Goal: Find specific page/section: Find specific page/section

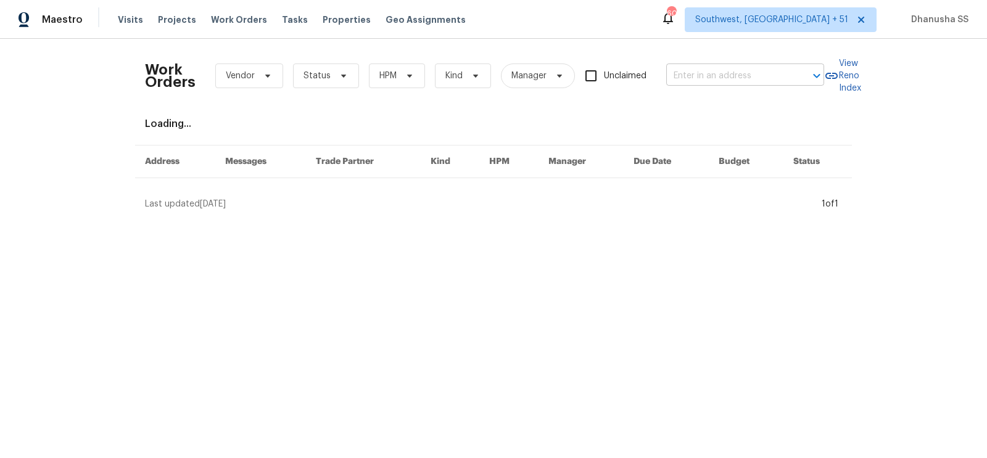
click at [672, 80] on input "text" at bounding box center [727, 76] width 123 height 19
paste input "[STREET_ADDRESS]"
type input "[STREET_ADDRESS]"
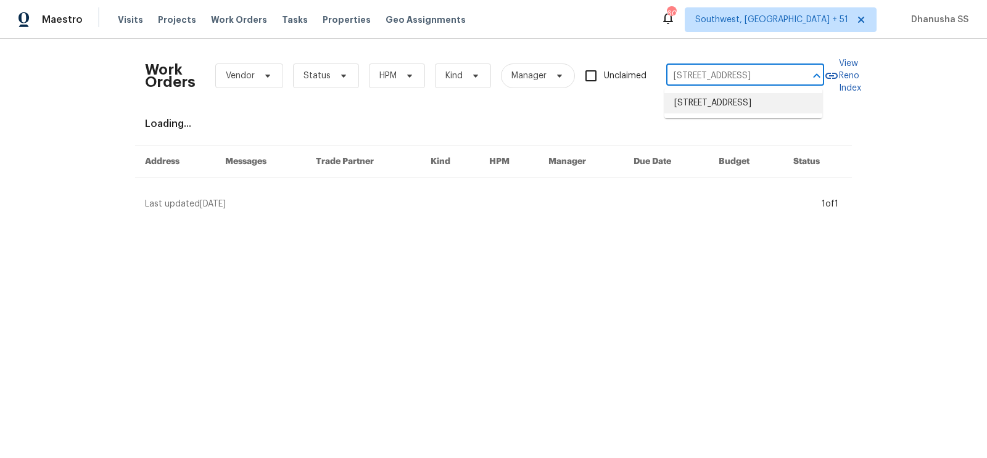
click at [705, 112] on li "[STREET_ADDRESS]" at bounding box center [743, 103] width 158 height 20
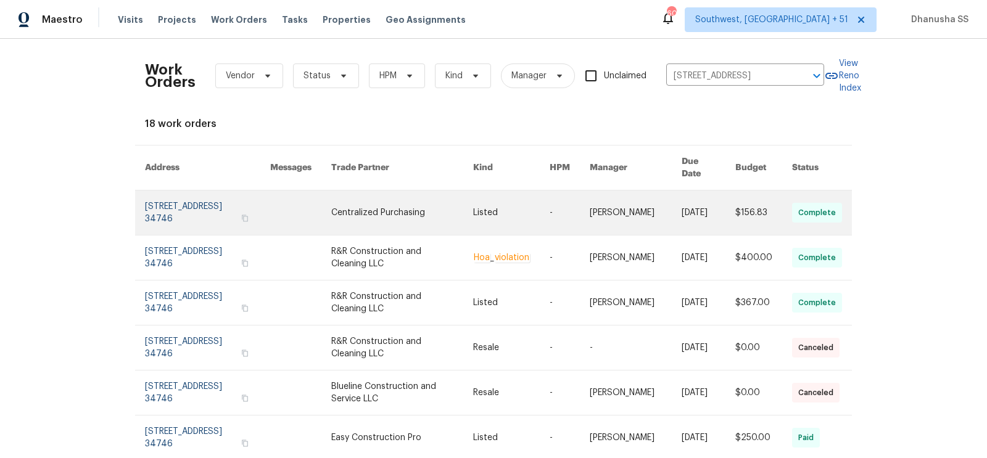
click at [623, 192] on link at bounding box center [636, 213] width 92 height 44
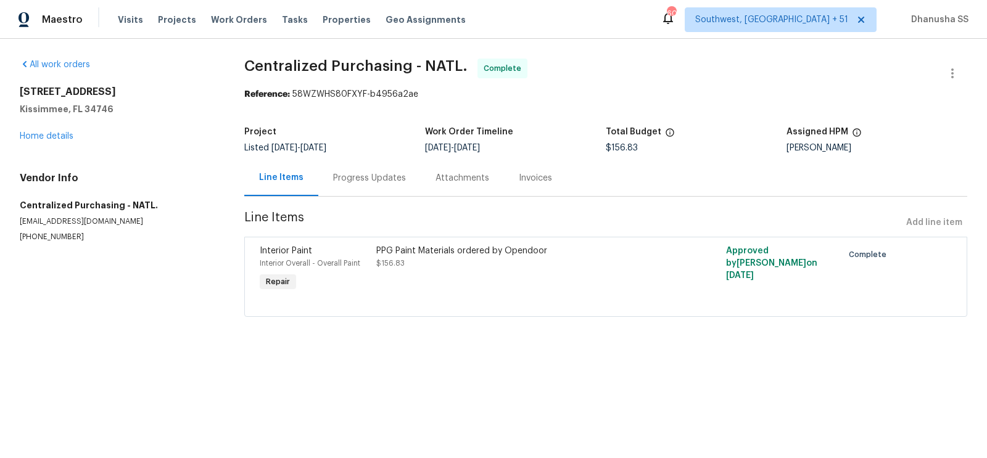
click at [68, 128] on div "[STREET_ADDRESS] Home details" at bounding box center [117, 114] width 195 height 57
click at [60, 141] on div "[STREET_ADDRESS] Home details" at bounding box center [117, 114] width 195 height 57
click at [59, 131] on div "[STREET_ADDRESS] Home details" at bounding box center [117, 114] width 195 height 57
click at [59, 139] on link "Home details" at bounding box center [47, 136] width 54 height 9
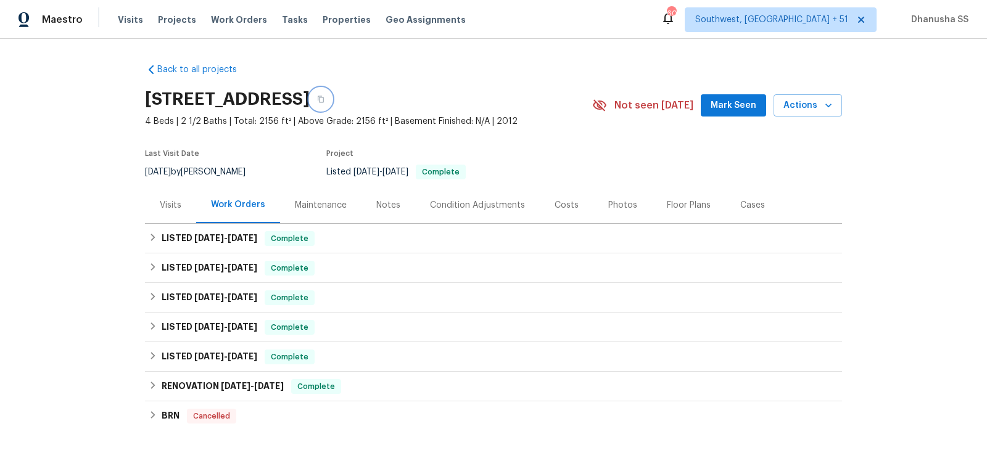
click at [332, 99] on button "button" at bounding box center [321, 99] width 22 height 22
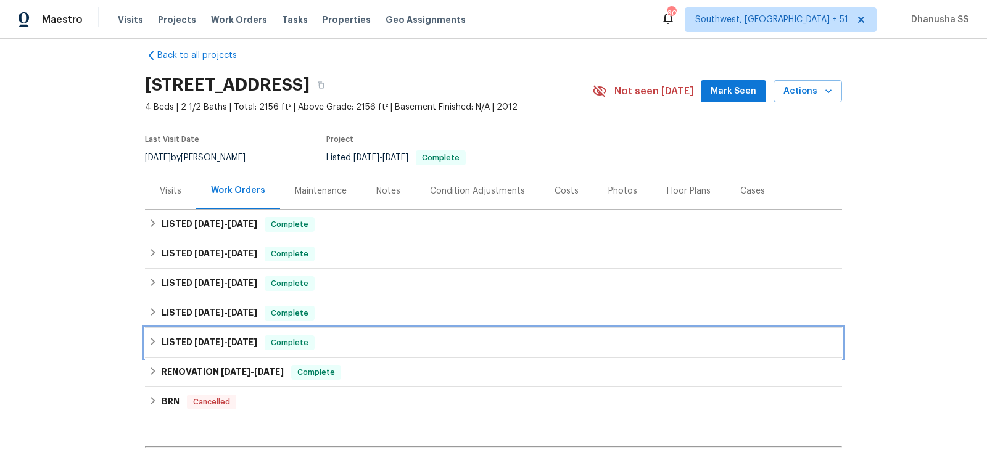
click at [348, 343] on div "LISTED [DATE] - [DATE] Complete" at bounding box center [493, 342] width 689 height 15
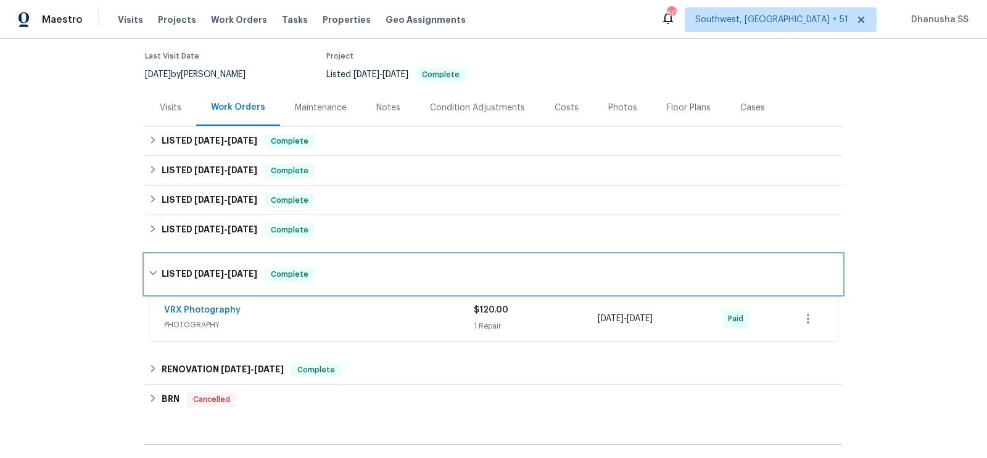
scroll to position [193, 0]
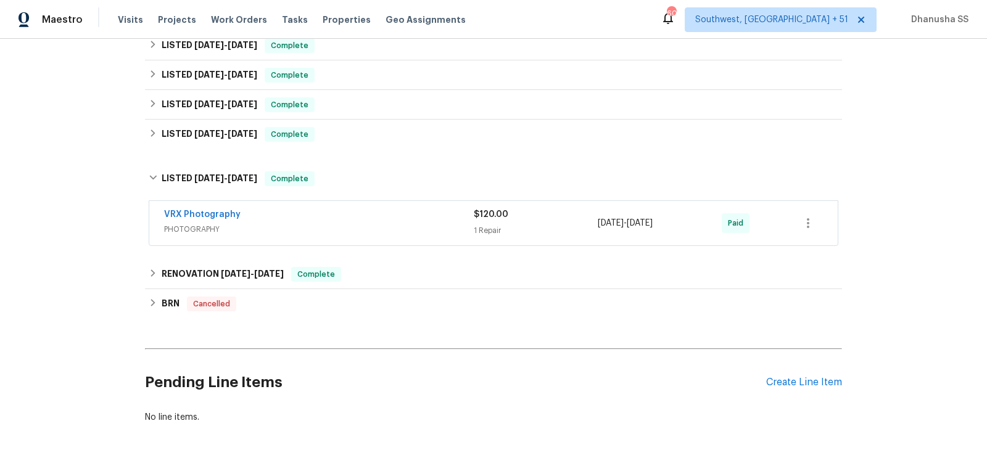
click at [402, 219] on div "VRX Photography" at bounding box center [319, 215] width 310 height 15
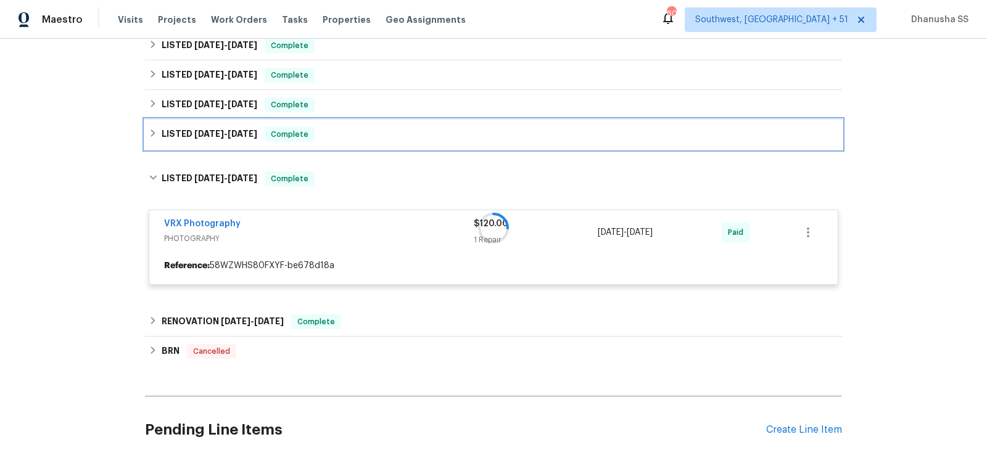
click at [380, 137] on div "LISTED [DATE] - [DATE] Complete" at bounding box center [493, 134] width 689 height 15
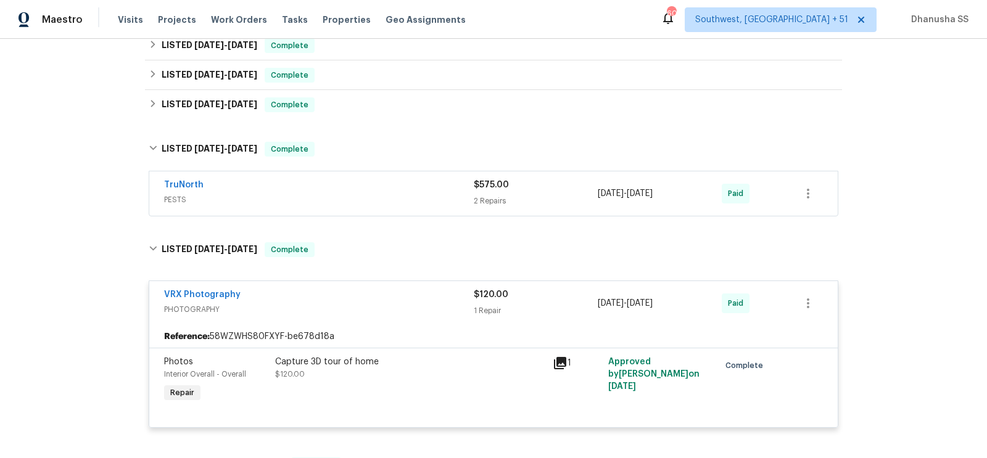
click at [393, 190] on div "TruNorth" at bounding box center [319, 186] width 310 height 15
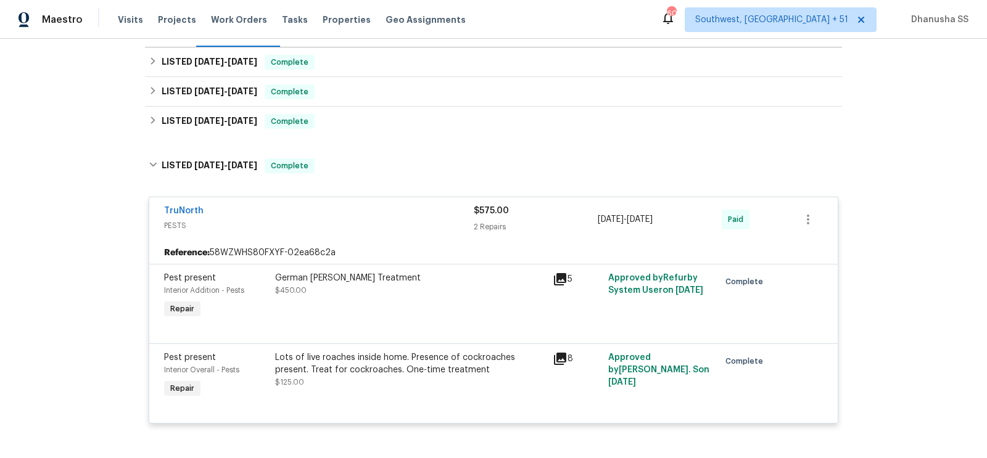
scroll to position [63, 0]
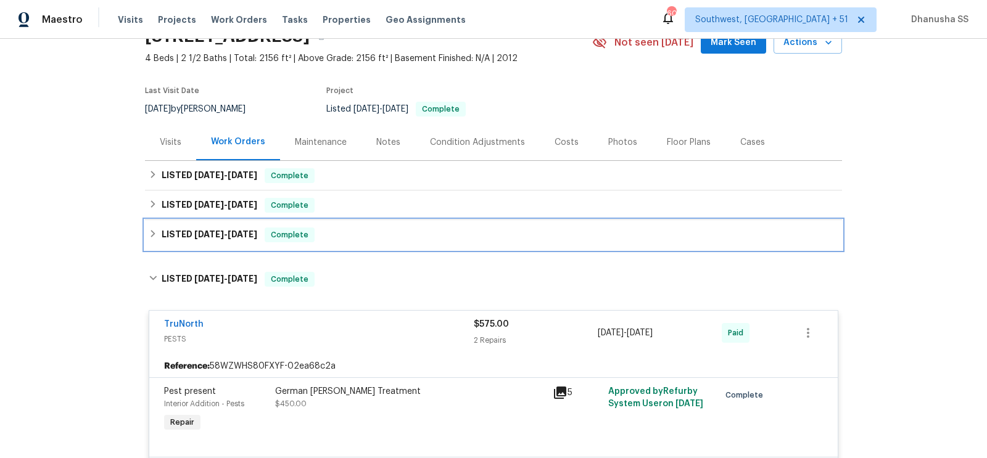
click at [365, 224] on div "LISTED [DATE] - [DATE] Complete" at bounding box center [493, 235] width 697 height 30
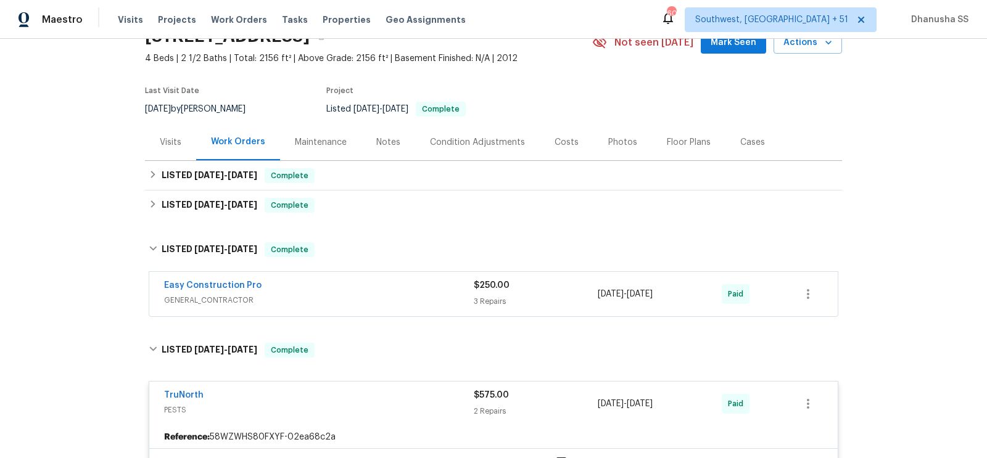
click at [406, 287] on div "Easy Construction Pro" at bounding box center [319, 286] width 310 height 15
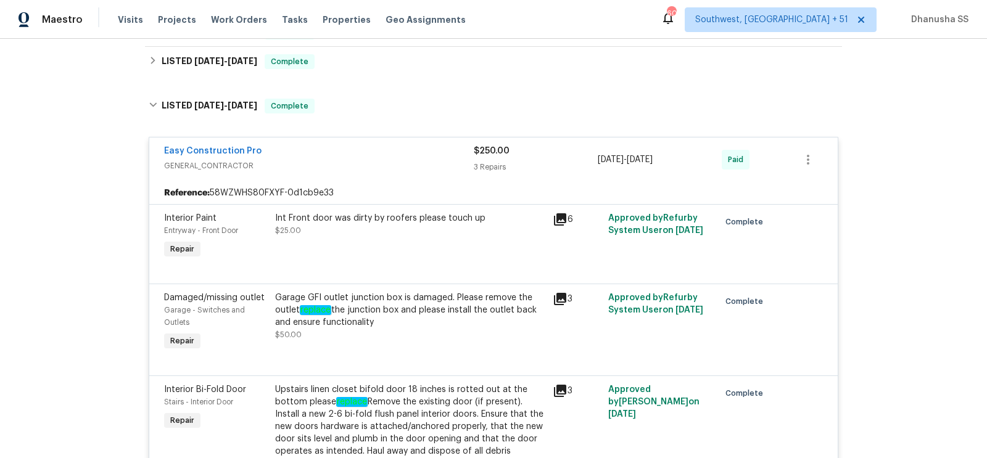
scroll to position [138, 0]
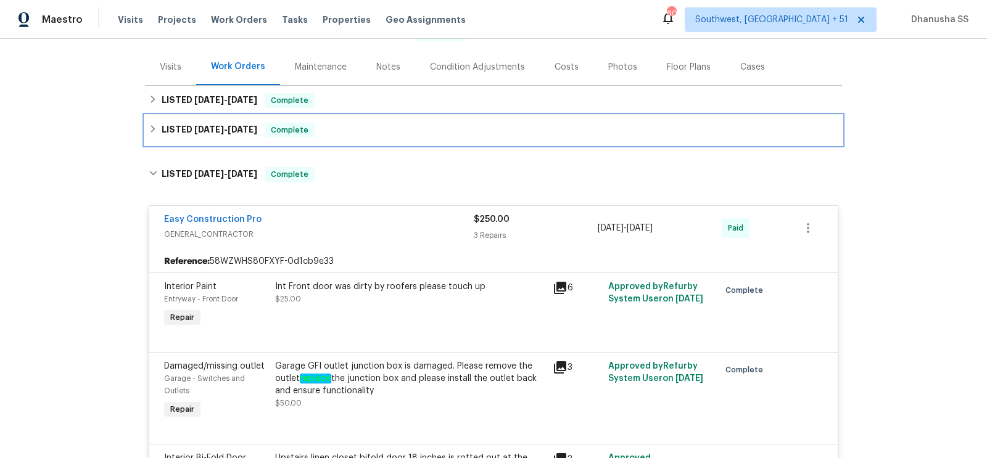
click at [344, 131] on div "LISTED [DATE] - [DATE] Complete" at bounding box center [493, 130] width 689 height 15
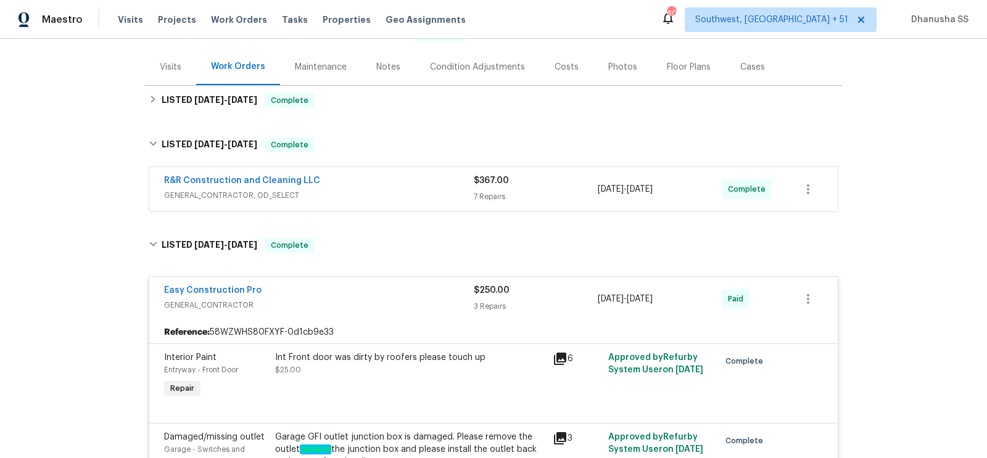
click at [381, 182] on div "R&R Construction and Cleaning LLC" at bounding box center [319, 182] width 310 height 15
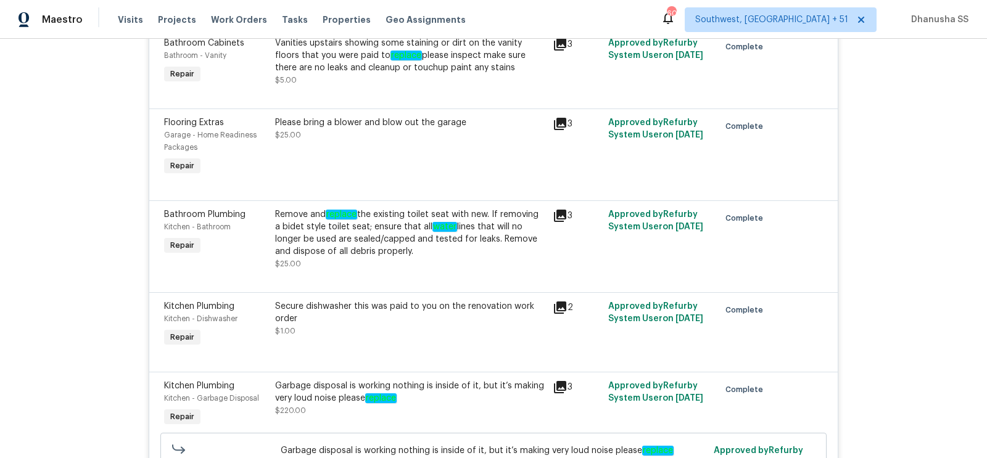
scroll to position [0, 0]
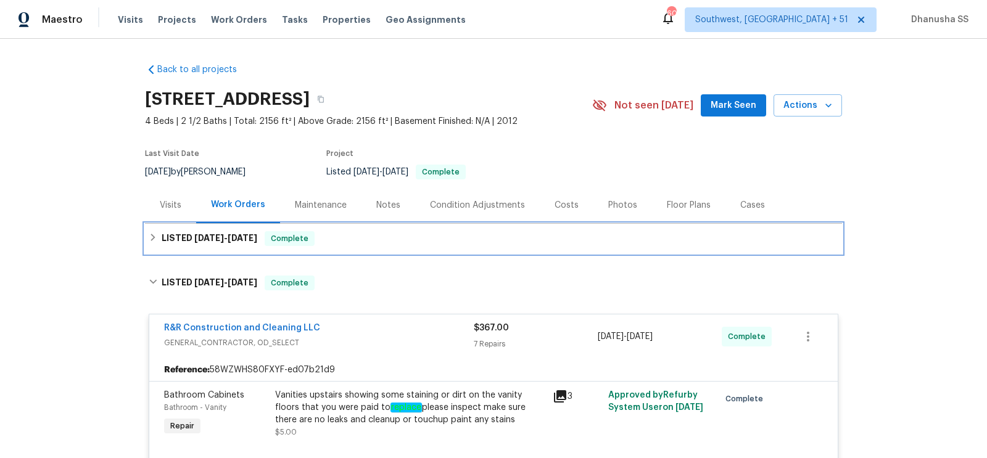
click at [355, 244] on div "LISTED [DATE] - [DATE] Complete" at bounding box center [493, 238] width 689 height 15
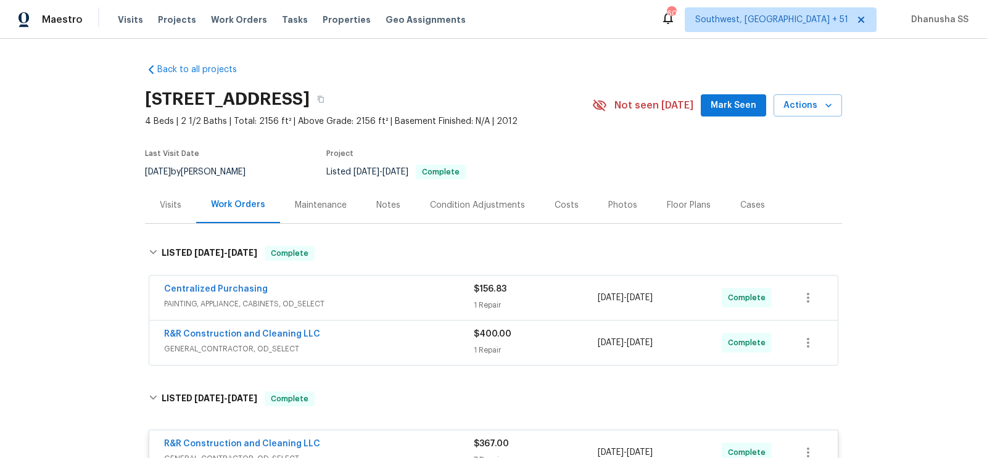
click at [412, 338] on div "R&R Construction and Cleaning LLC" at bounding box center [319, 335] width 310 height 15
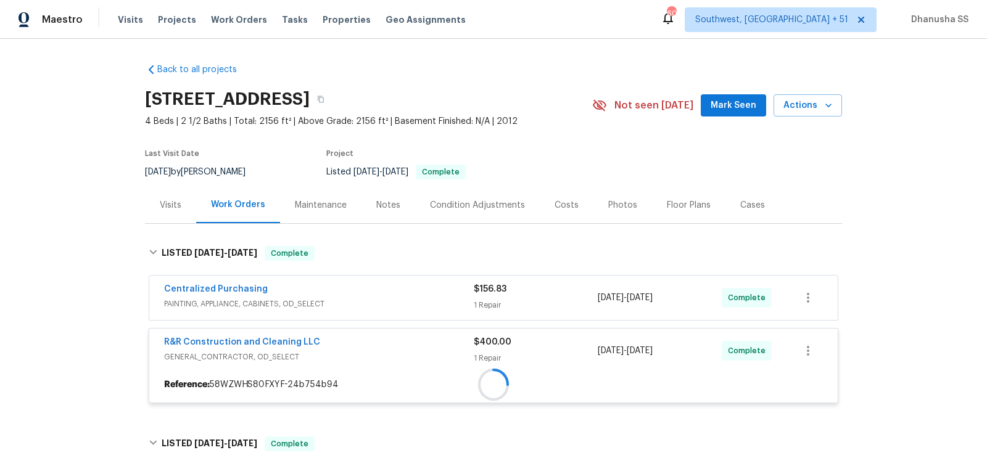
scroll to position [91, 0]
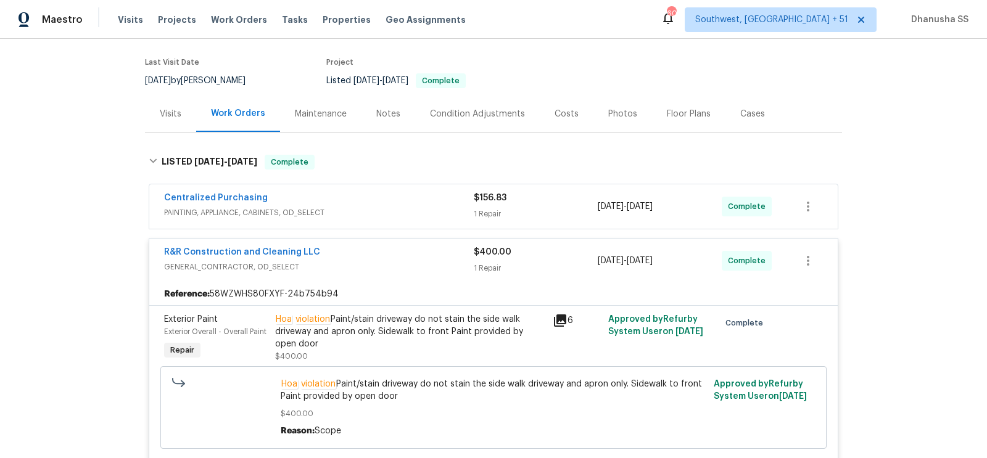
click at [432, 212] on span "PAINTING, APPLIANCE, CABINETS, OD_SELECT" at bounding box center [319, 213] width 310 height 12
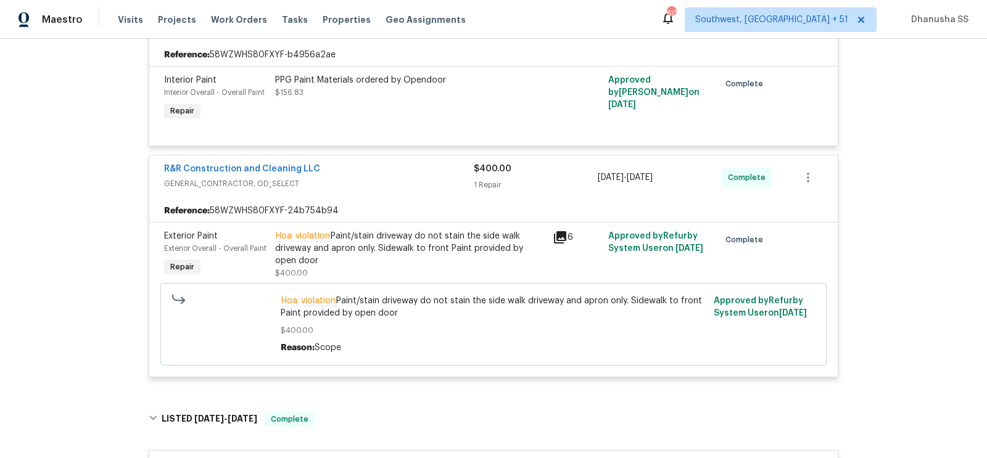
scroll to position [0, 0]
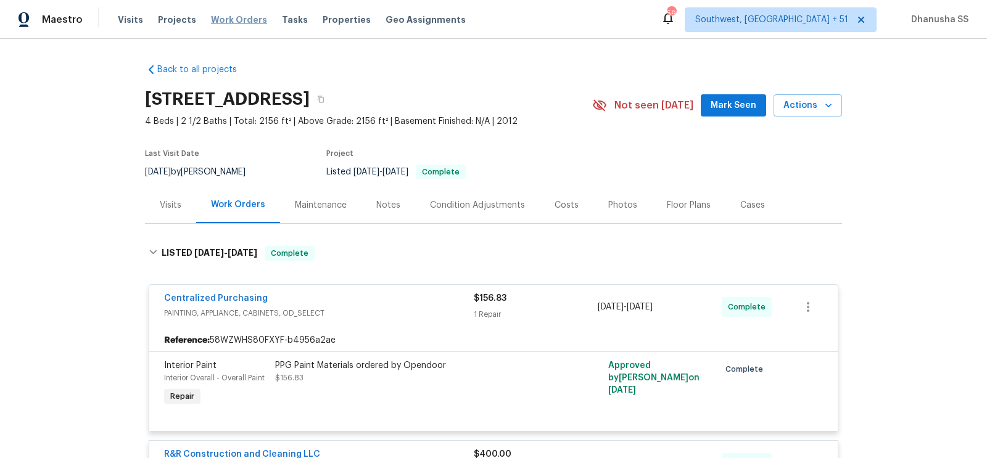
click at [222, 21] on span "Work Orders" at bounding box center [239, 20] width 56 height 12
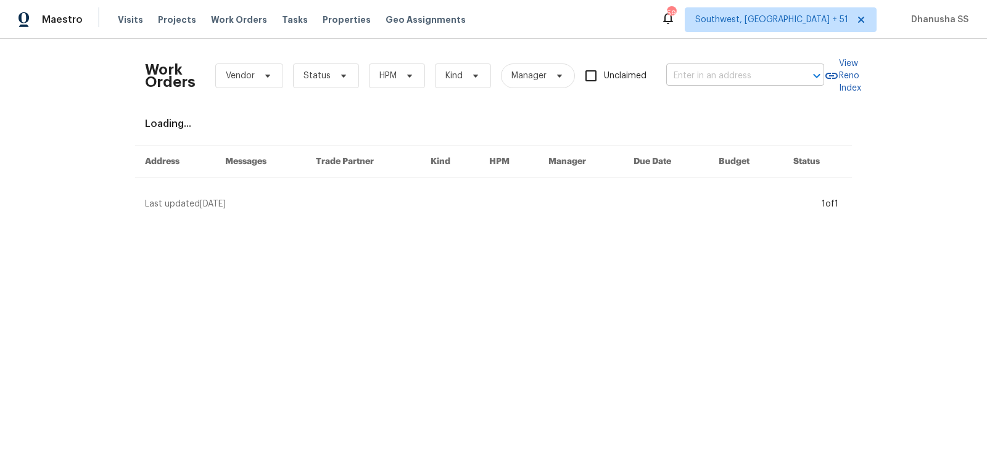
click at [709, 72] on input "text" at bounding box center [727, 76] width 123 height 19
paste input "[STREET_ADDRESS]"
type input "[STREET_ADDRESS]"
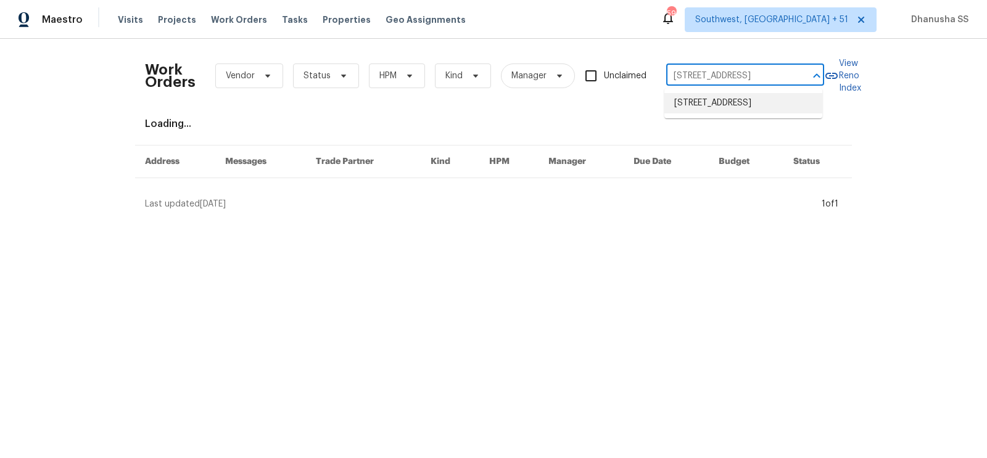
click at [702, 101] on li "[STREET_ADDRESS]" at bounding box center [743, 103] width 158 height 20
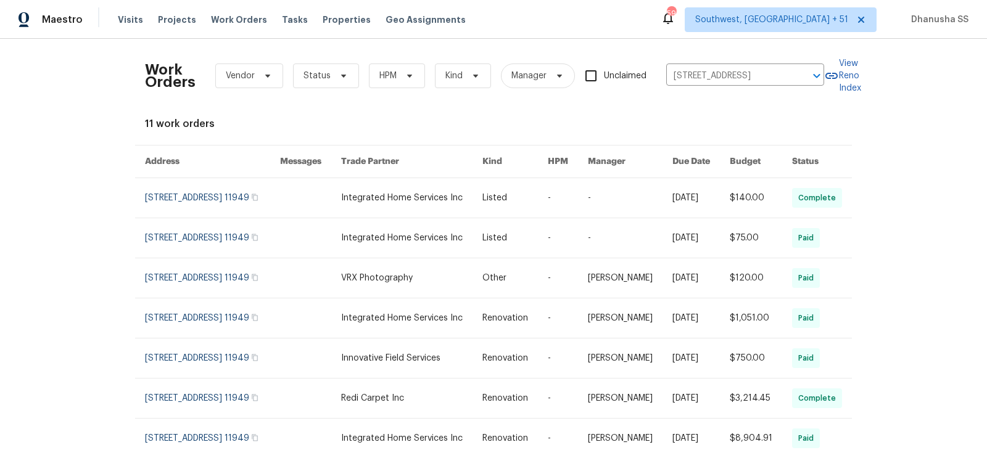
click at [425, 218] on link at bounding box center [411, 197] width 141 height 39
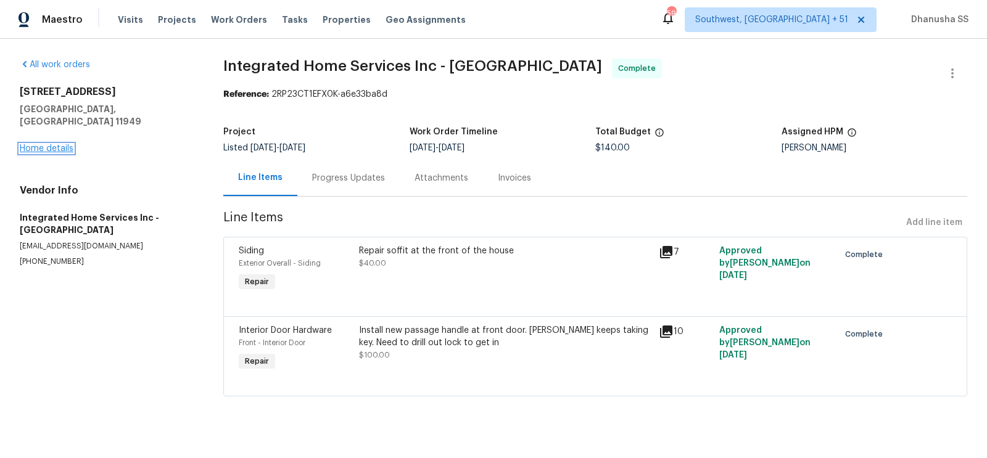
click at [60, 144] on link "Home details" at bounding box center [47, 148] width 54 height 9
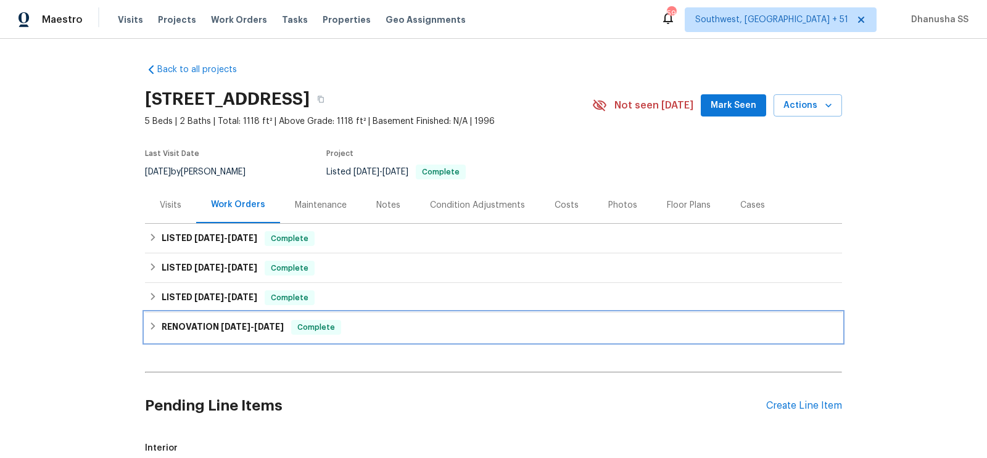
click at [379, 330] on div "RENOVATION [DATE] - [DATE] Complete" at bounding box center [493, 327] width 689 height 15
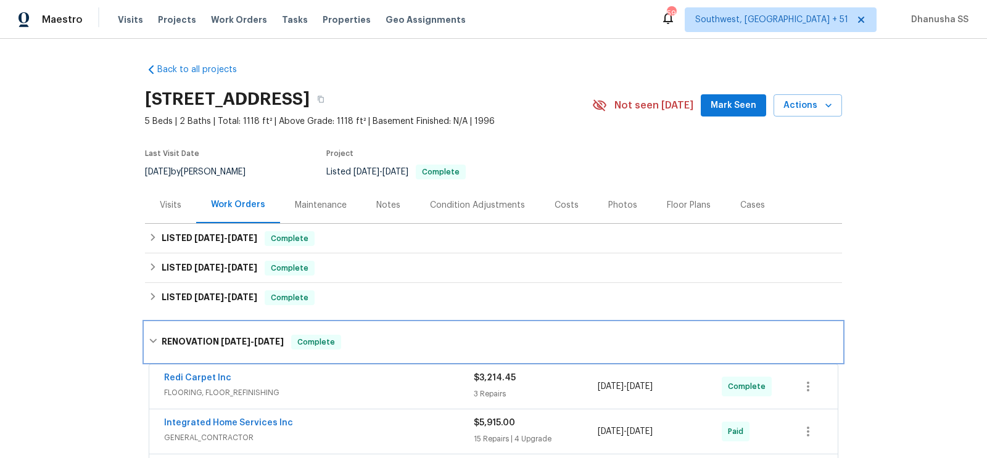
scroll to position [258, 0]
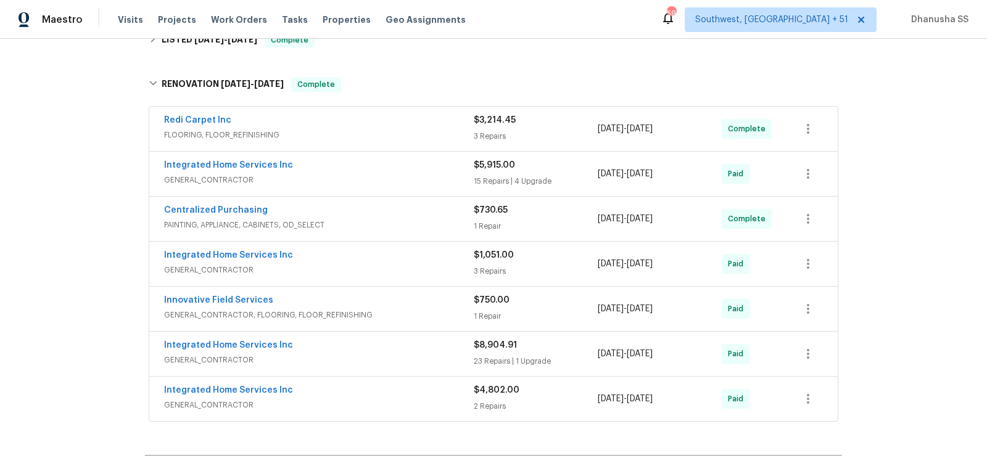
click at [435, 125] on div "Redi Carpet Inc" at bounding box center [319, 121] width 310 height 15
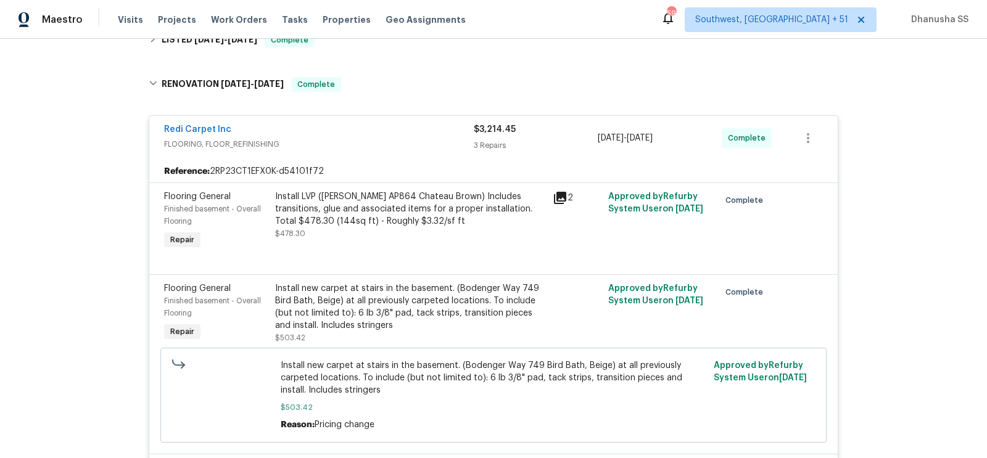
scroll to position [59, 0]
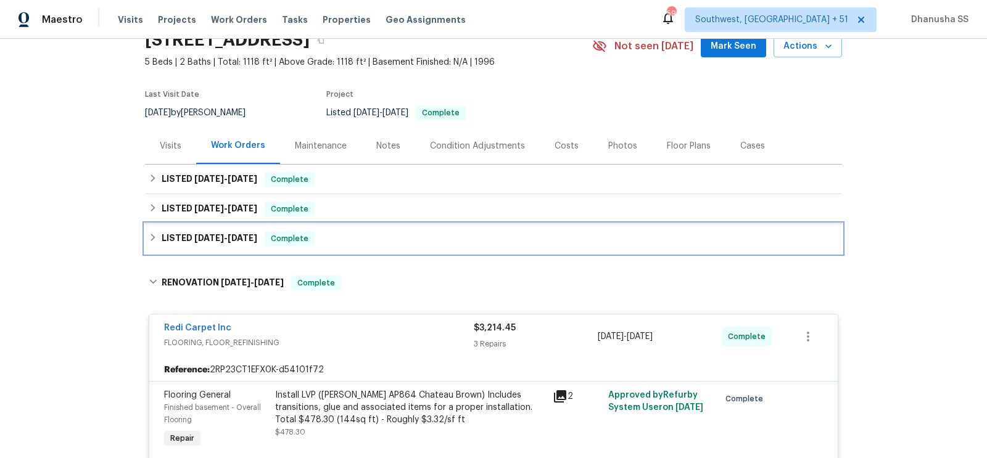
click at [404, 239] on div "LISTED [DATE] - [DATE] Complete" at bounding box center [493, 238] width 689 height 15
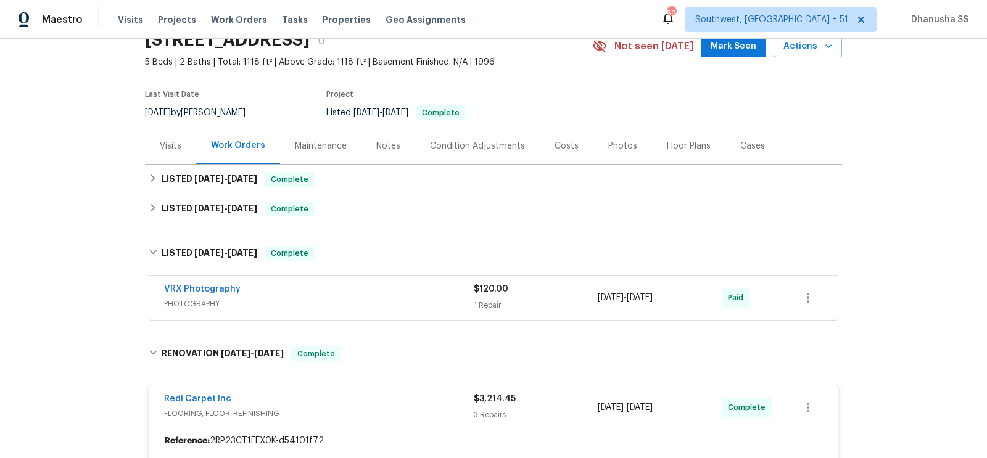
click at [437, 307] on span "PHOTOGRAPHY" at bounding box center [319, 304] width 310 height 12
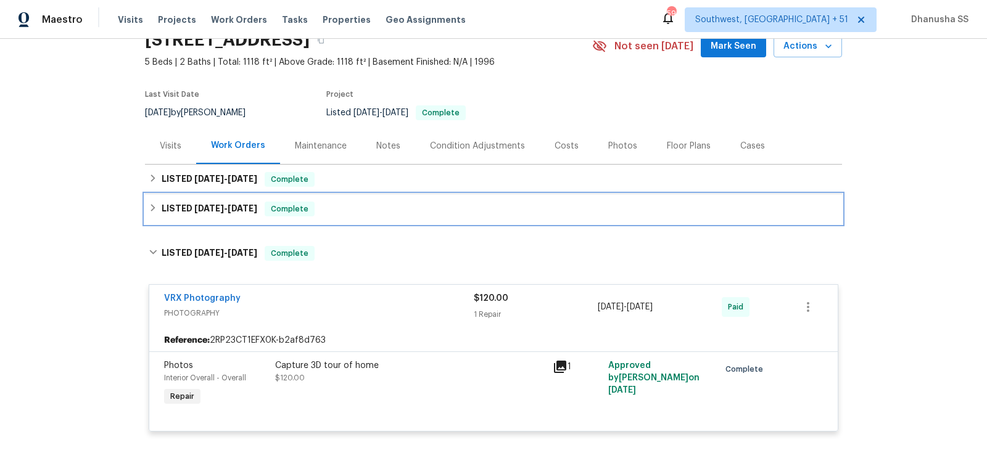
click at [368, 210] on div "LISTED [DATE] - [DATE] Complete" at bounding box center [493, 209] width 689 height 15
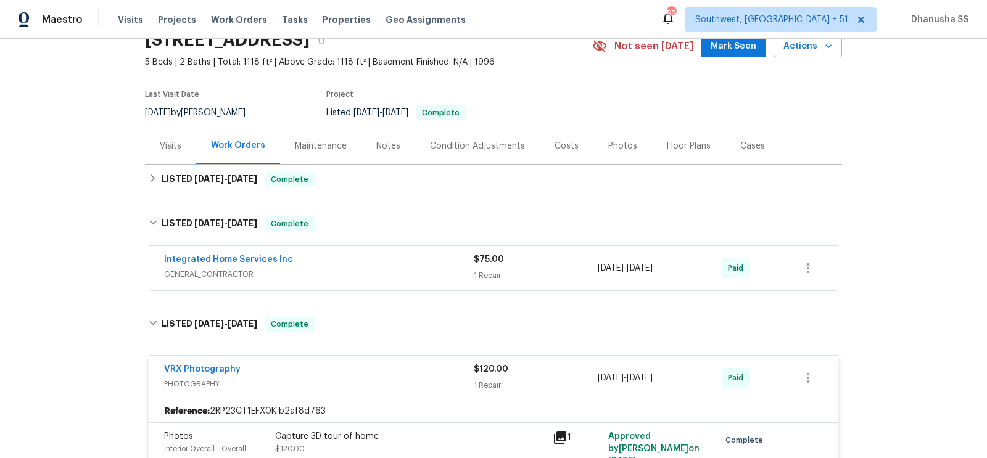
click at [411, 284] on div "Integrated Home Services Inc GENERAL_CONTRACTOR $75.00 1 Repair [DATE] - [DATE]…" at bounding box center [493, 268] width 688 height 44
click at [411, 279] on span "GENERAL_CONTRACTOR" at bounding box center [319, 274] width 310 height 12
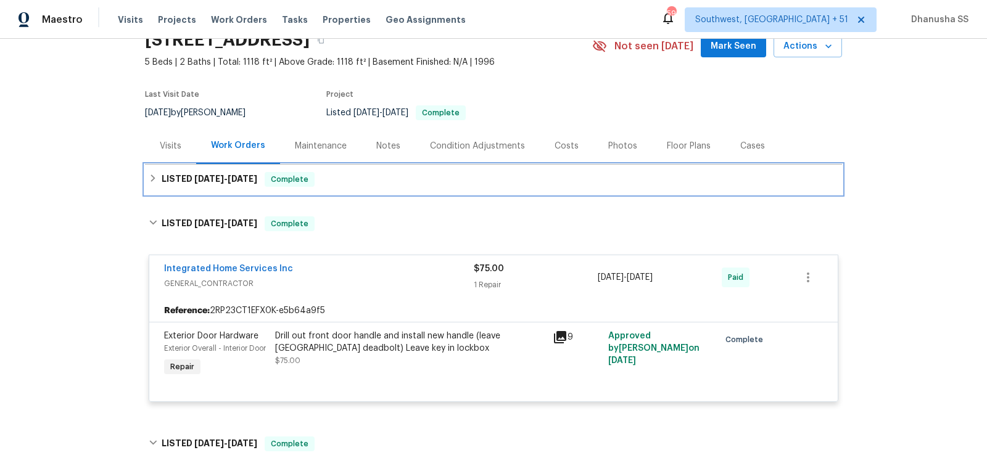
click at [369, 180] on div "LISTED [DATE] - [DATE] Complete" at bounding box center [493, 179] width 689 height 15
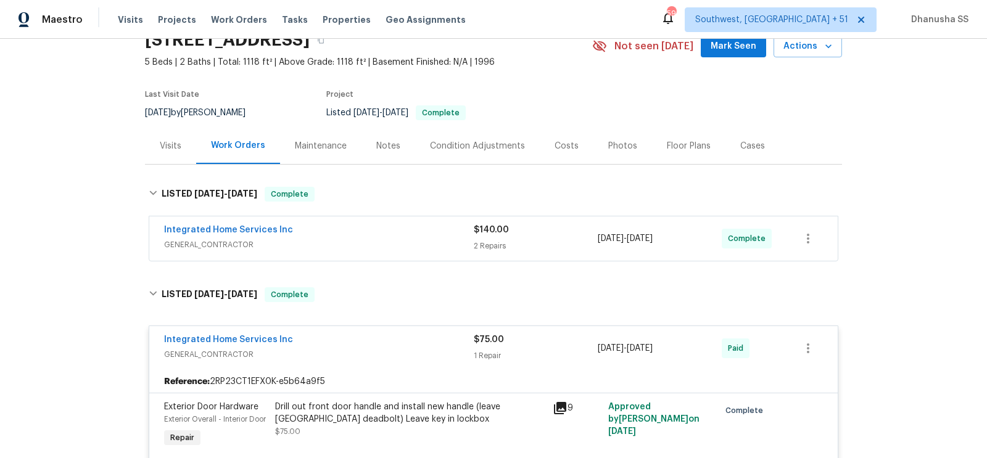
click at [402, 241] on span "GENERAL_CONTRACTOR" at bounding box center [319, 245] width 310 height 12
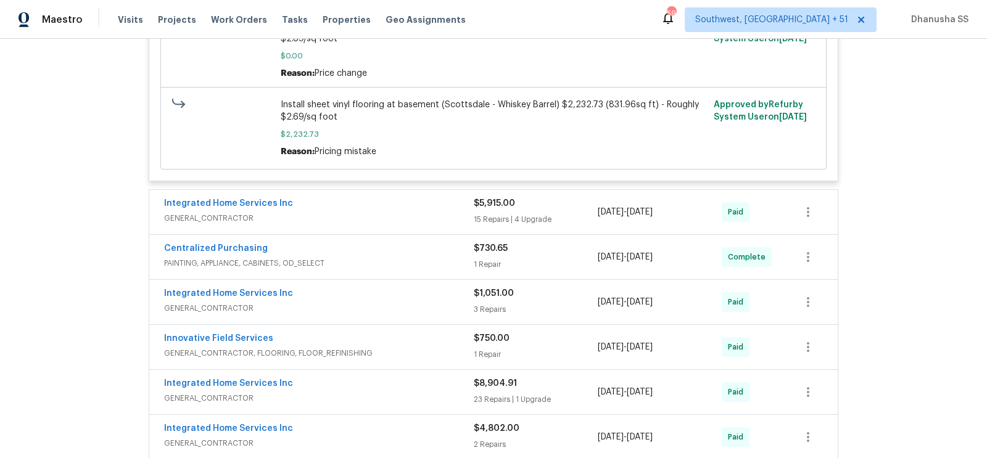
scroll to position [1429, 0]
click at [405, 223] on span "GENERAL_CONTRACTOR" at bounding box center [319, 217] width 310 height 12
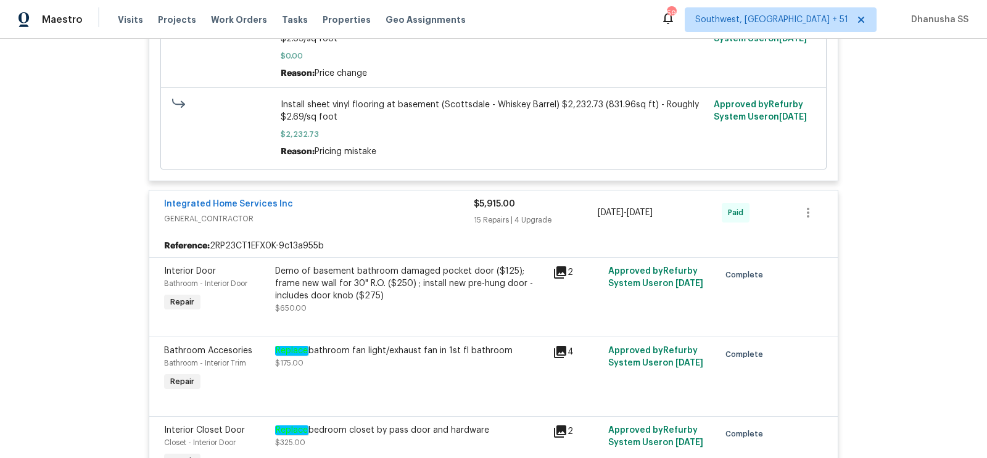
scroll to position [0, 0]
